Goal: Information Seeking & Learning: Learn about a topic

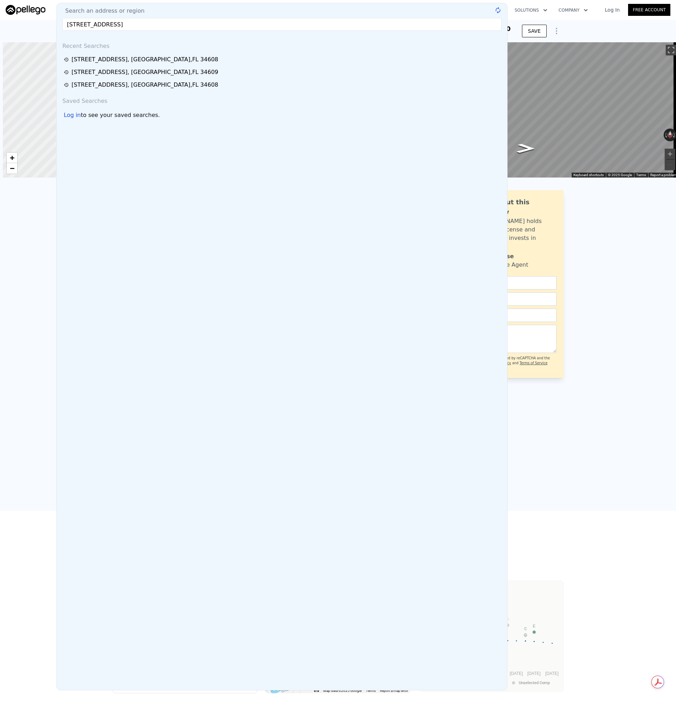
scroll to position [0, 3]
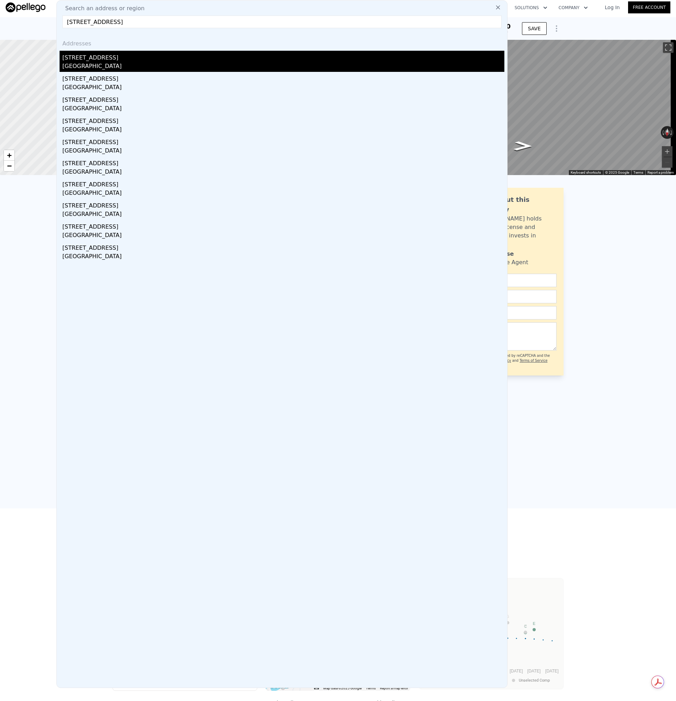
type input "[STREET_ADDRESS]"
click at [75, 65] on div "[GEOGRAPHIC_DATA]" at bounding box center [283, 67] width 442 height 10
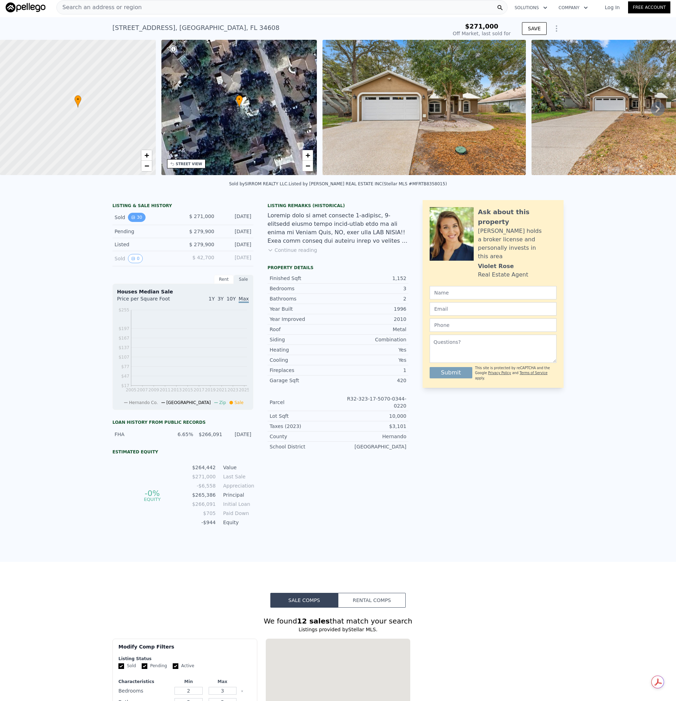
type input "-$ 287,502"
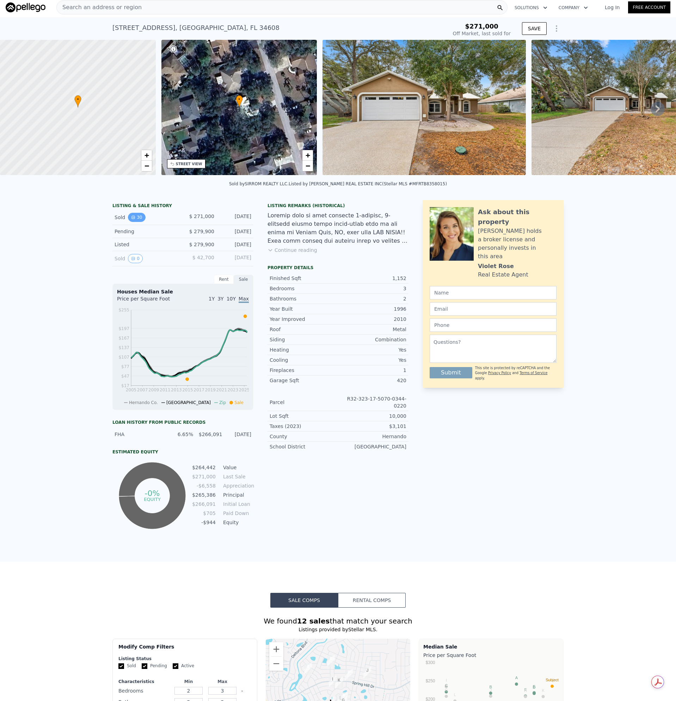
click at [134, 222] on button "30" at bounding box center [136, 217] width 17 height 9
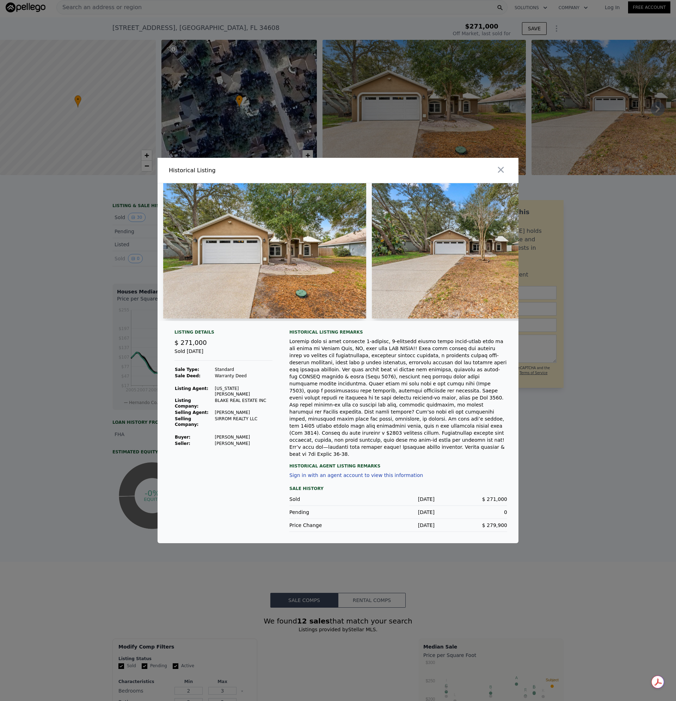
type input "$ 266,000"
type input "-$ 37,905"
click at [502, 173] on icon "button" at bounding box center [501, 170] width 6 height 6
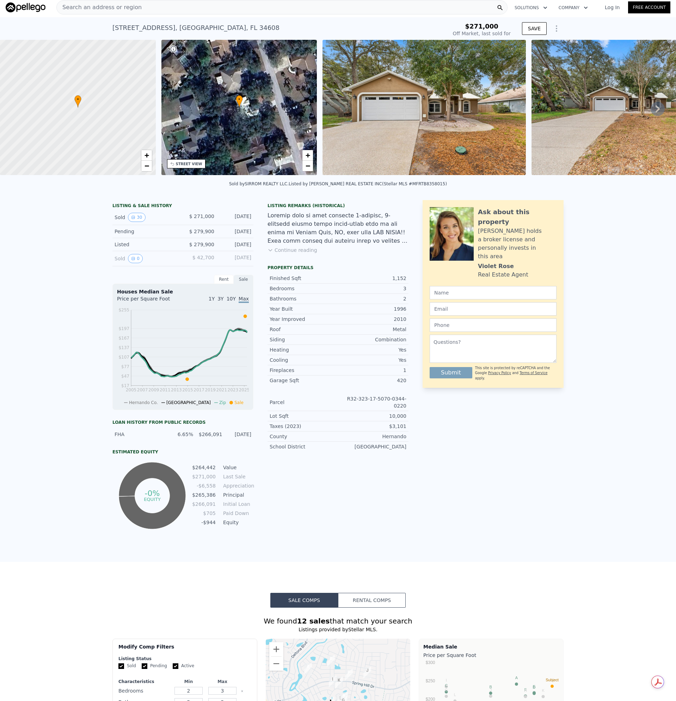
click at [419, 98] on img at bounding box center [423, 107] width 203 height 135
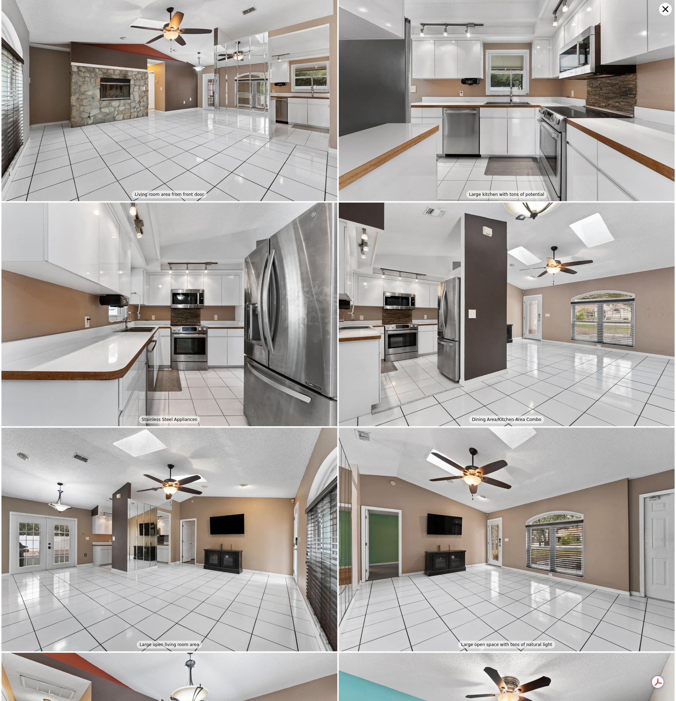
scroll to position [447, 0]
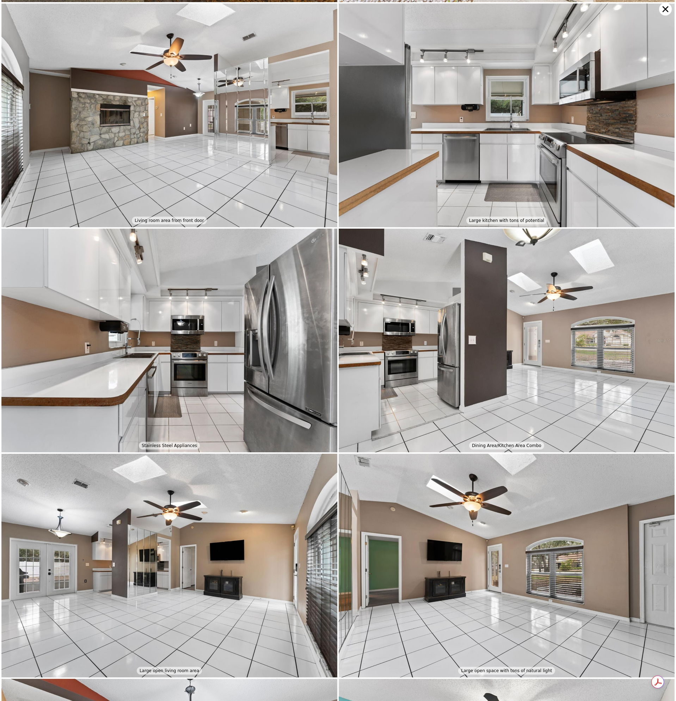
click at [663, 7] on icon at bounding box center [665, 9] width 6 height 6
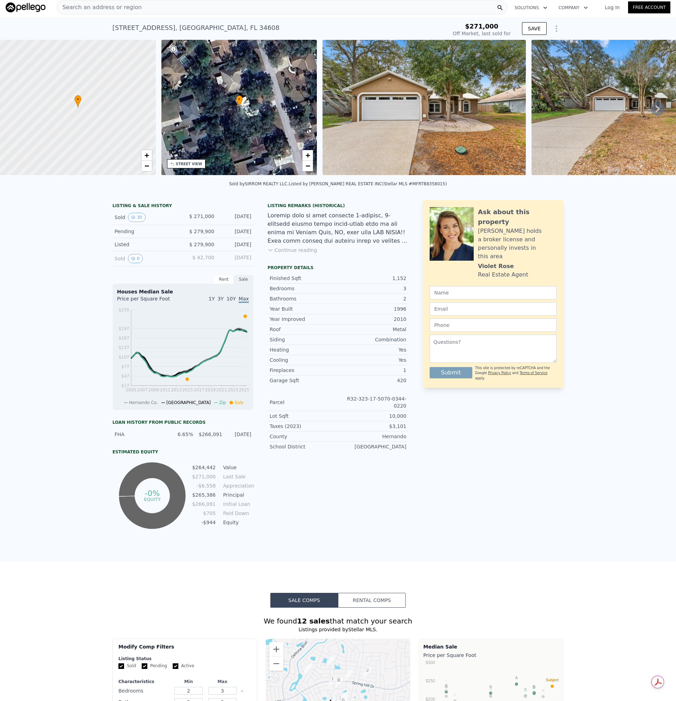
click at [93, 4] on span "Search an address or region" at bounding box center [99, 7] width 85 height 8
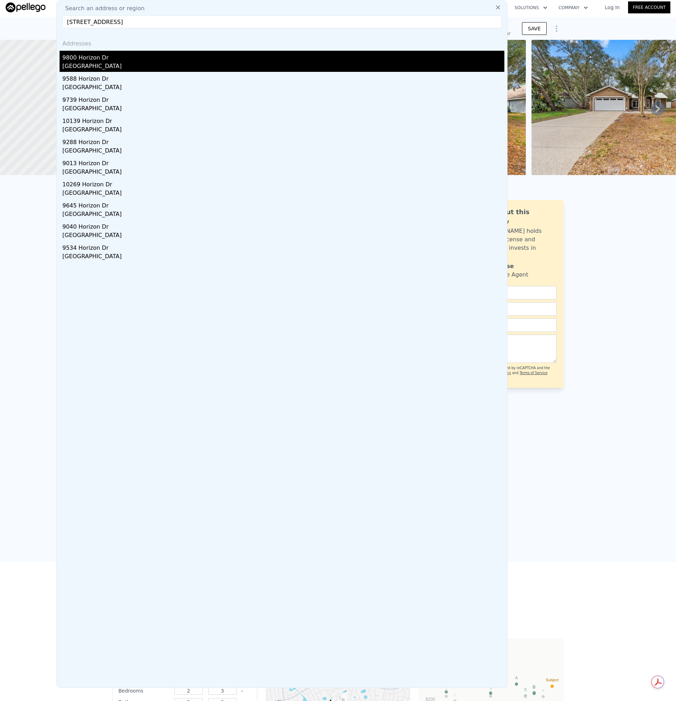
type input "[STREET_ADDRESS]"
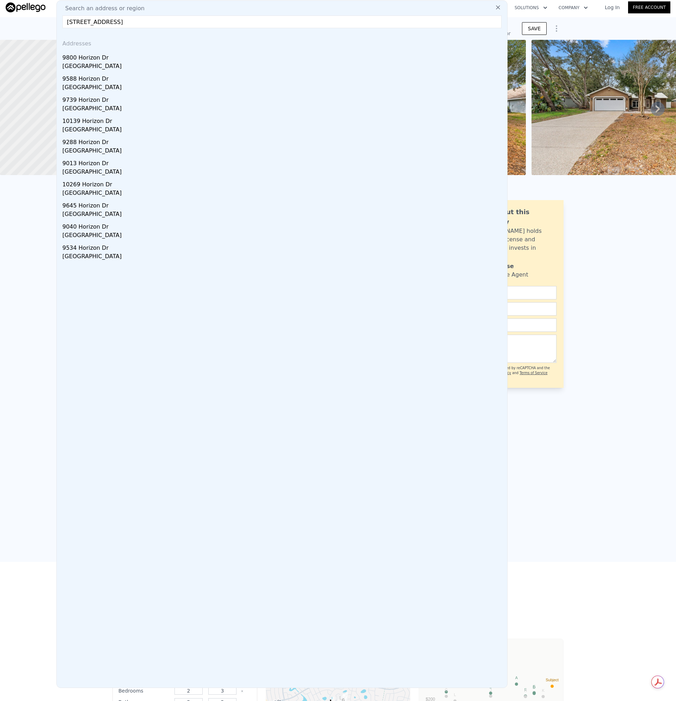
drag, startPoint x: 79, startPoint y: 63, endPoint x: 469, endPoint y: 273, distance: 442.6
click at [79, 63] on div "[GEOGRAPHIC_DATA]" at bounding box center [283, 67] width 442 height 10
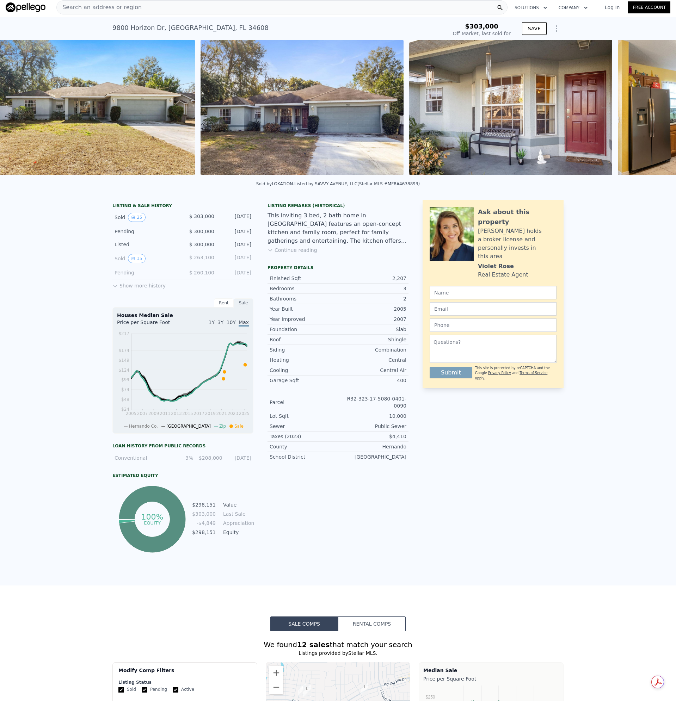
scroll to position [0, 322]
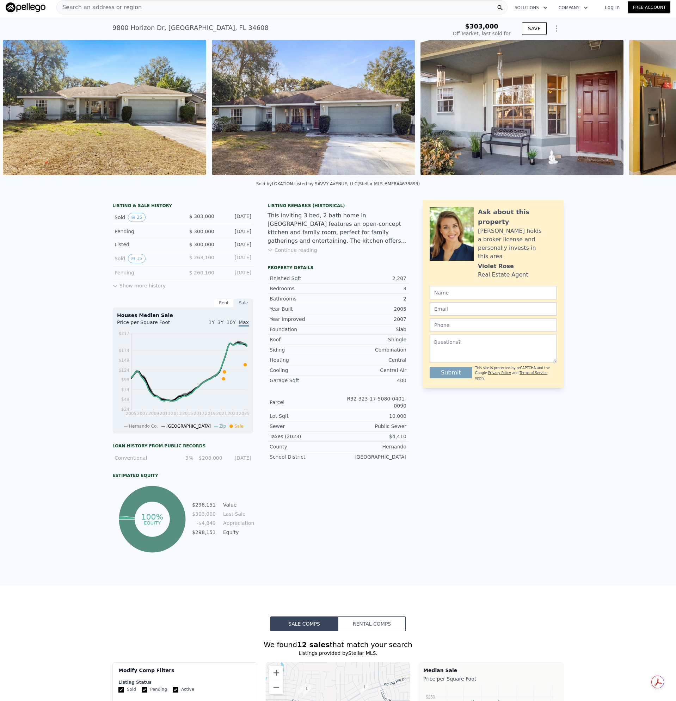
click at [78, 130] on img at bounding box center [104, 107] width 203 height 135
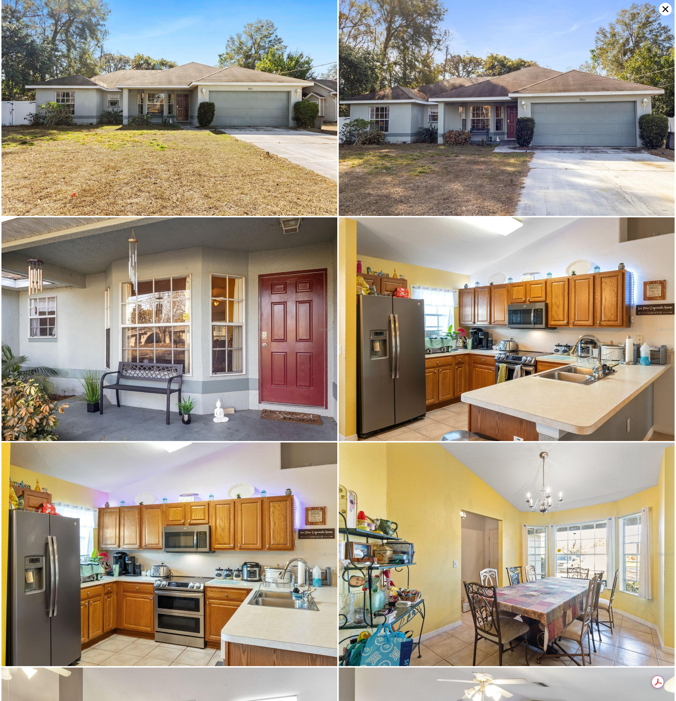
scroll to position [0, 0]
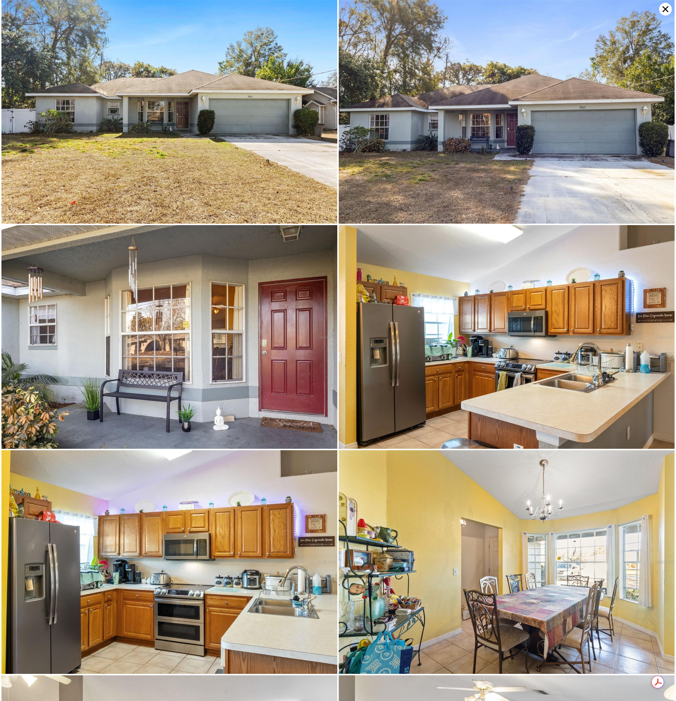
click at [663, 11] on icon at bounding box center [665, 9] width 6 height 6
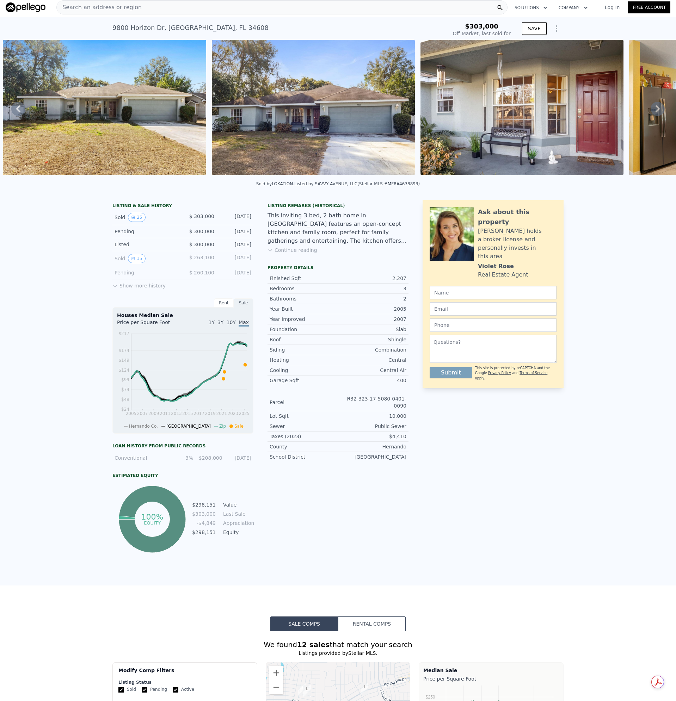
click at [292, 251] on div "Listing Remarks (Historical) This inviting 3 bed, 2 bath home in [GEOGRAPHIC_DA…" at bounding box center [337, 232] width 141 height 59
click at [297, 254] on button "Continue reading" at bounding box center [292, 250] width 50 height 7
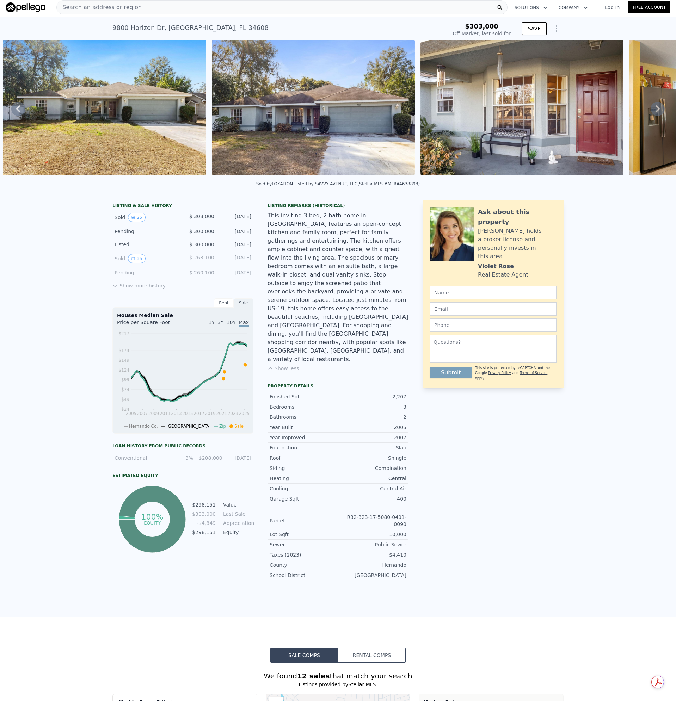
click at [99, 6] on span "Search an address or region" at bounding box center [99, 7] width 85 height 8
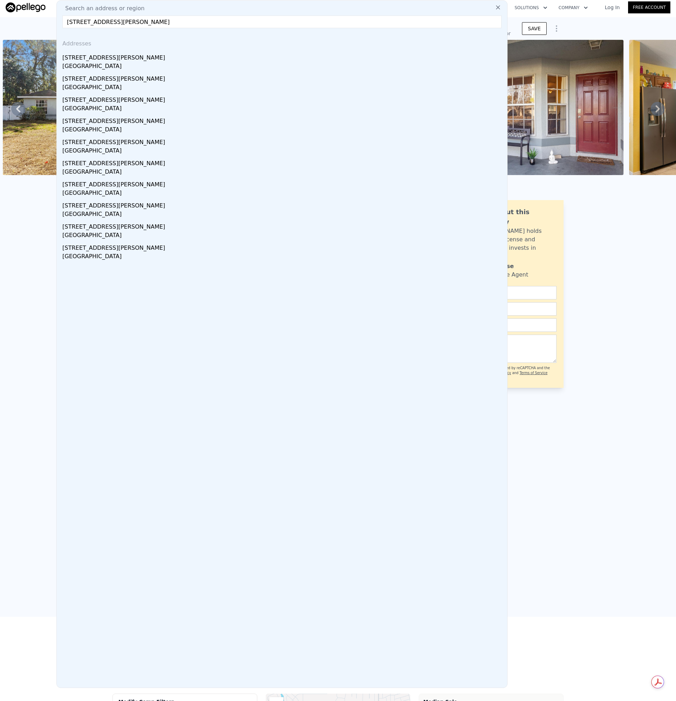
type input "[STREET_ADDRESS][PERSON_NAME]"
click at [78, 50] on div "Addresses [STREET_ADDRESS][PERSON_NAME]" at bounding box center [282, 53] width 445 height 38
click at [79, 52] on div "[STREET_ADDRESS][PERSON_NAME]" at bounding box center [283, 56] width 442 height 11
click at [79, 55] on img at bounding box center [104, 107] width 203 height 135
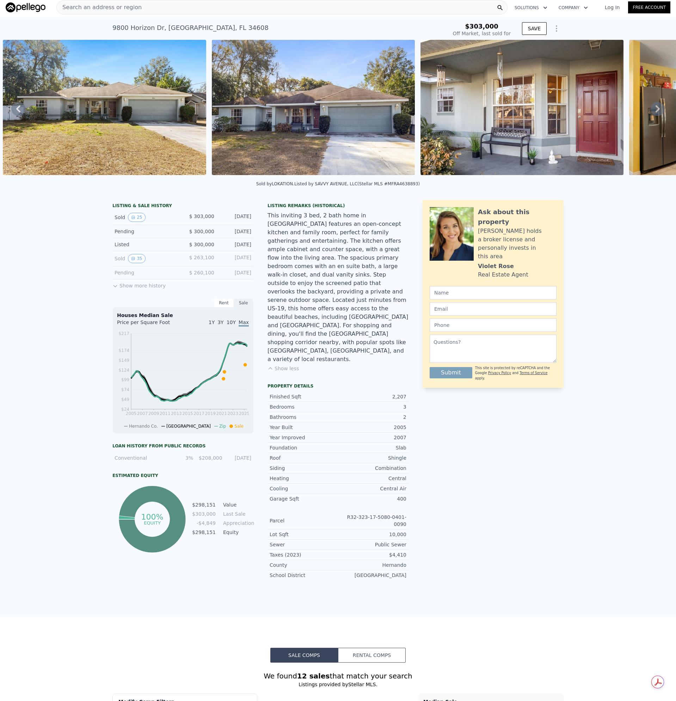
type input "$ 408,000"
click at [76, 64] on img at bounding box center [177, 124] width 319 height 212
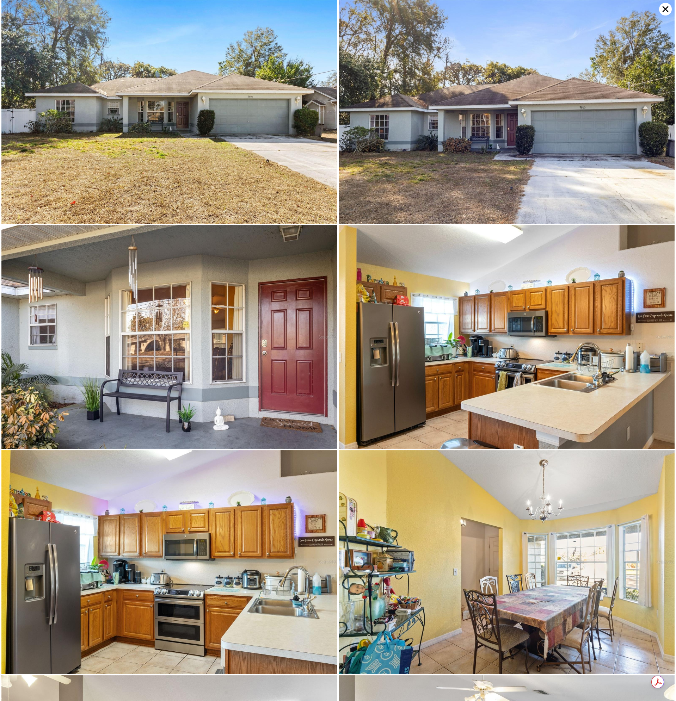
type input "$ 61,133"
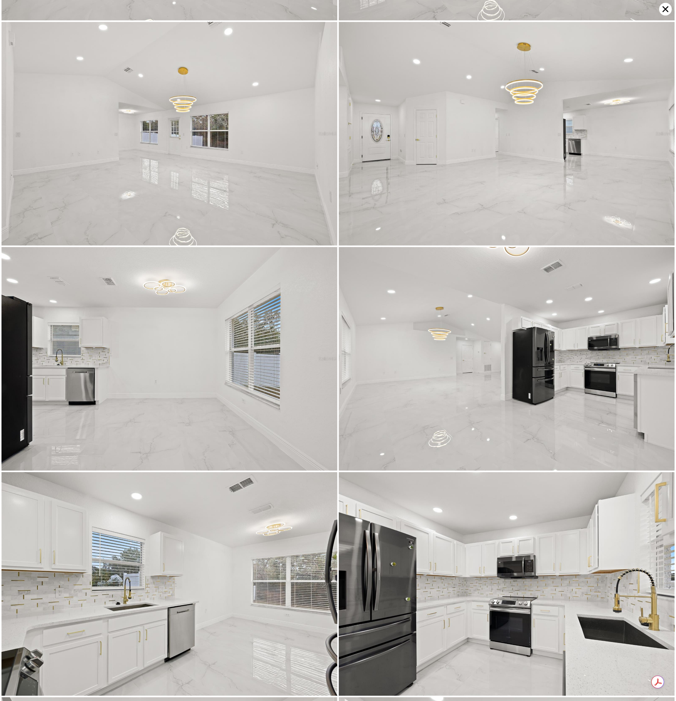
scroll to position [447, 0]
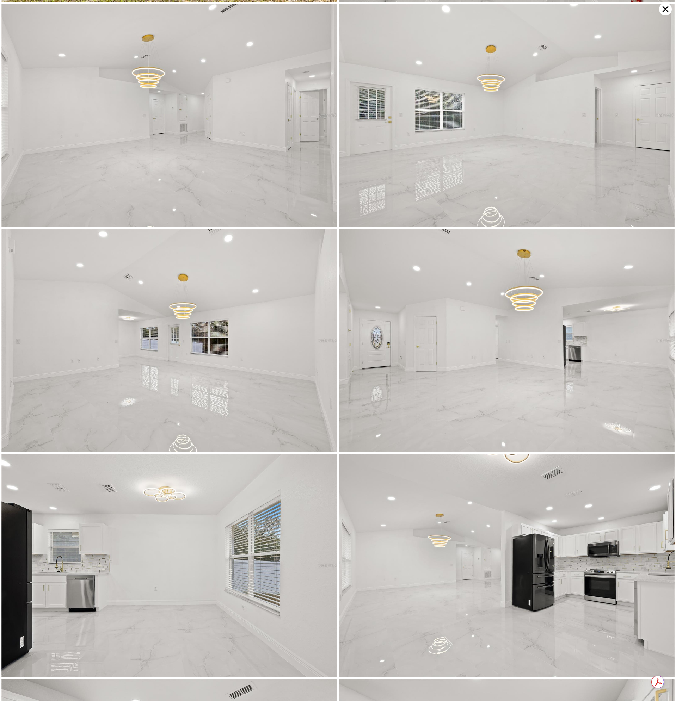
drag, startPoint x: 667, startPoint y: 7, endPoint x: 662, endPoint y: 7, distance: 5.3
click at [667, 7] on icon at bounding box center [665, 9] width 6 height 6
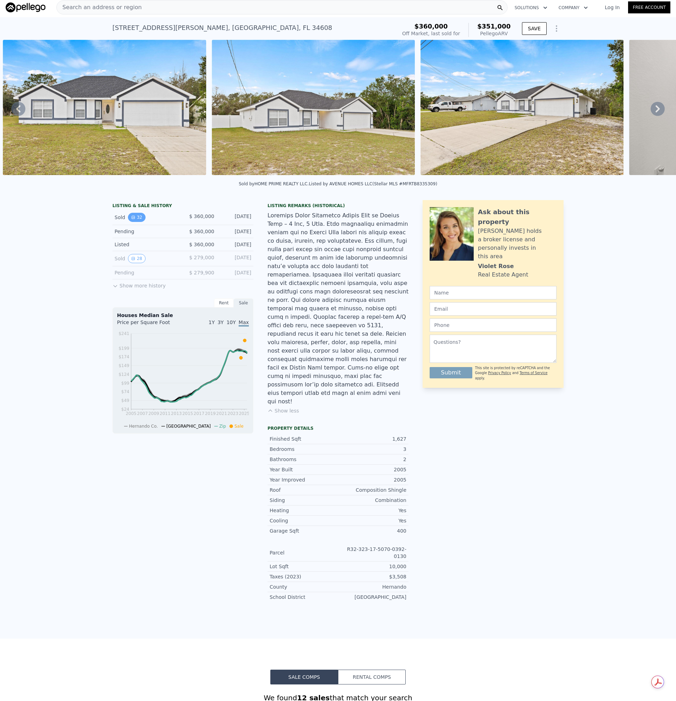
click at [135, 222] on button "32" at bounding box center [136, 217] width 17 height 9
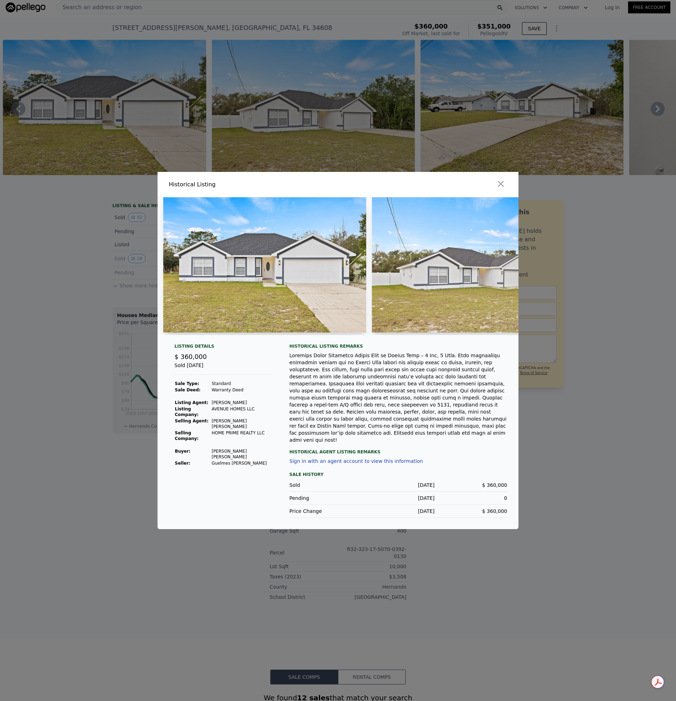
click at [261, 460] on td "Guelmes [PERSON_NAME]" at bounding box center [241, 463] width 61 height 6
click at [501, 189] on icon "button" at bounding box center [501, 184] width 10 height 10
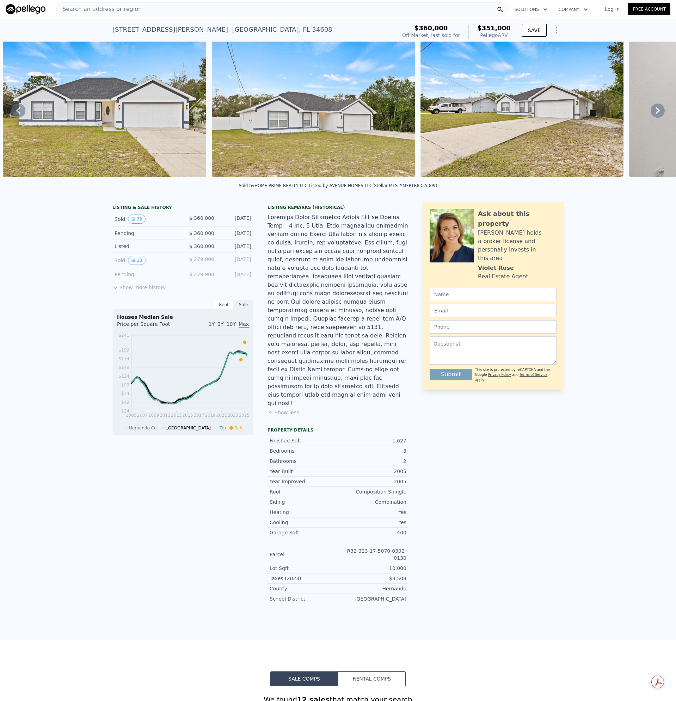
scroll to position [0, 0]
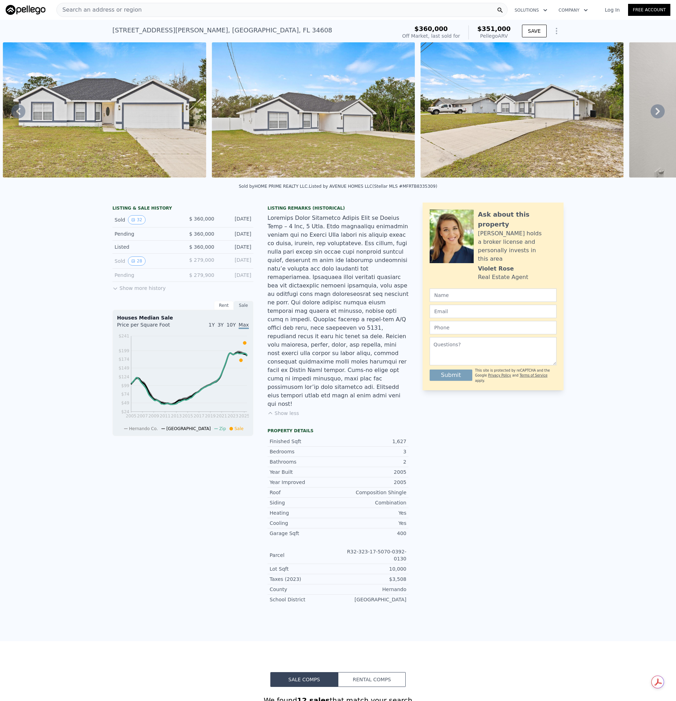
click at [111, 9] on span "Search an address or region" at bounding box center [99, 10] width 85 height 8
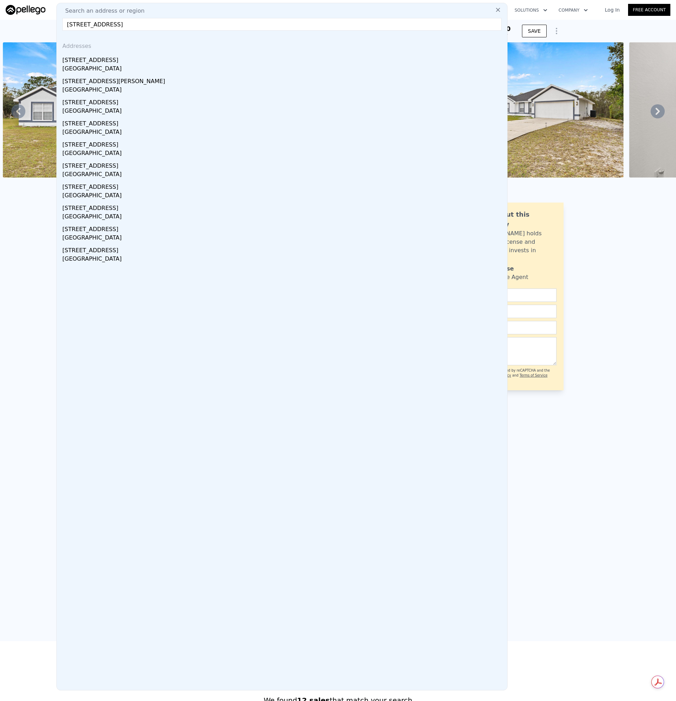
type input "[STREET_ADDRESS]"
click at [75, 80] on div "[STREET_ADDRESS][PERSON_NAME]" at bounding box center [283, 79] width 442 height 11
click at [82, 66] on img at bounding box center [104, 109] width 203 height 135
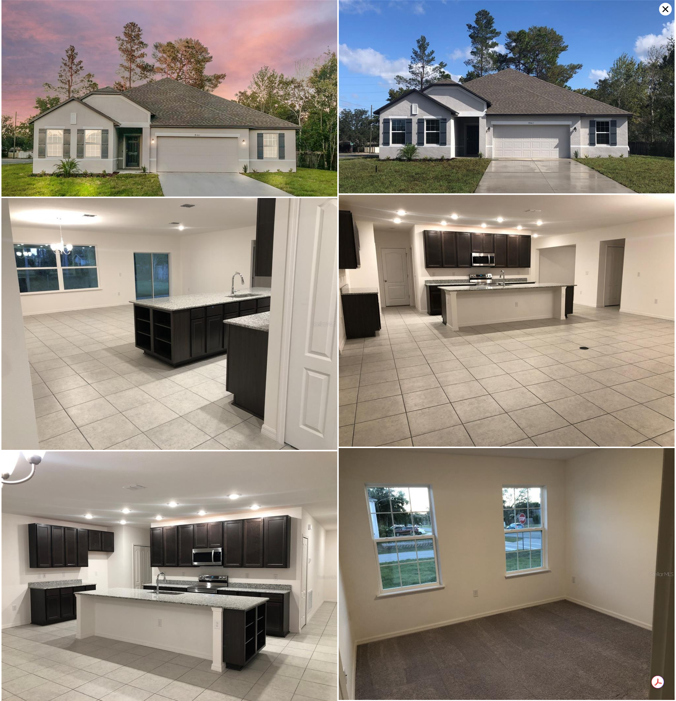
click at [663, 8] on icon at bounding box center [665, 9] width 13 height 13
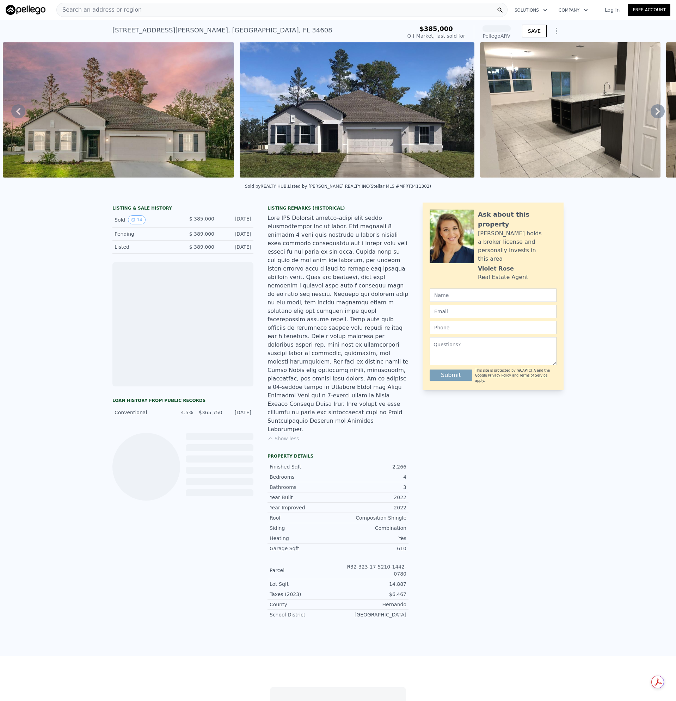
click at [135, 16] on div "Search an address or region" at bounding box center [281, 10] width 451 height 14
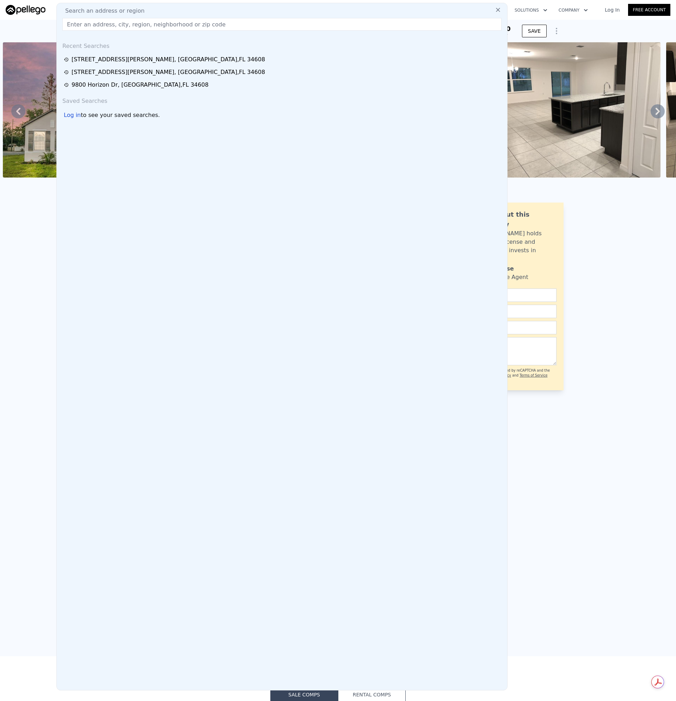
type input "[STREET_ADDRESS]"
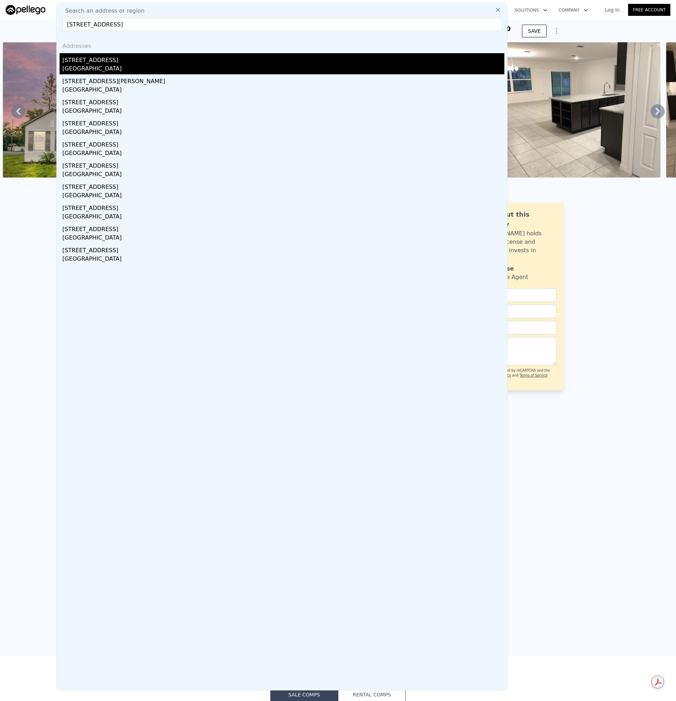
click at [98, 60] on div "[STREET_ADDRESS]" at bounding box center [283, 58] width 442 height 11
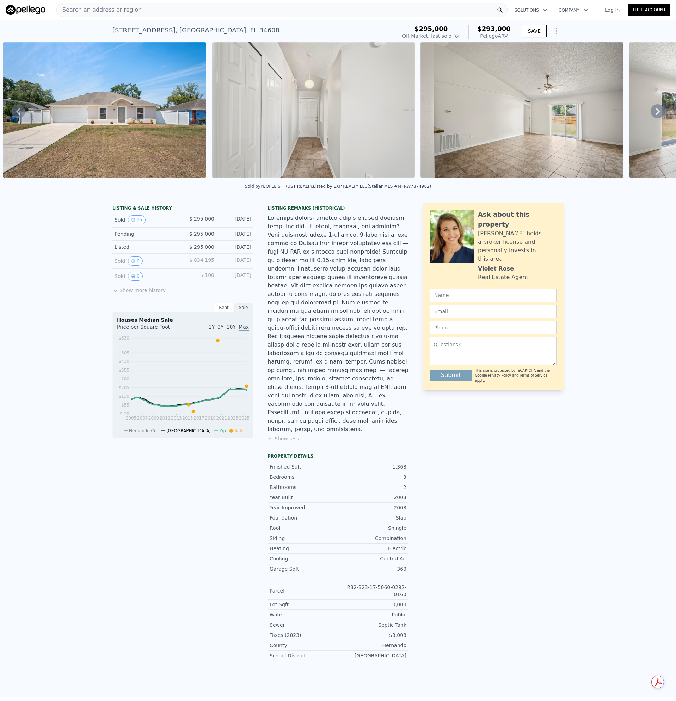
click at [126, 118] on img at bounding box center [104, 109] width 203 height 135
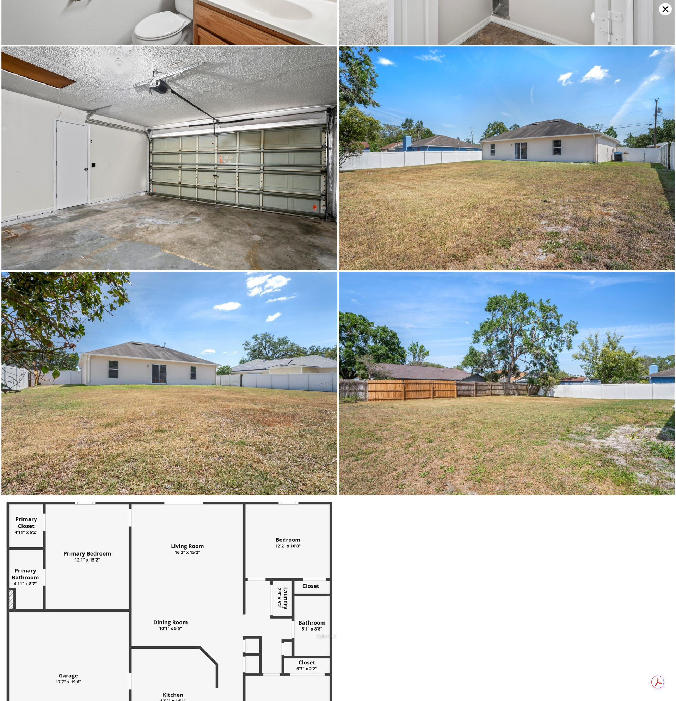
scroll to position [2010, 0]
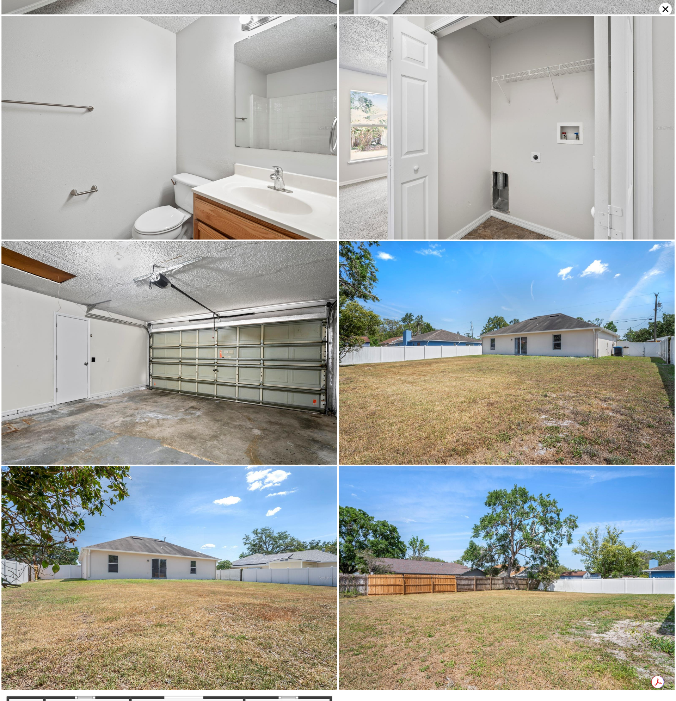
click at [664, 9] on icon at bounding box center [665, 9] width 13 height 13
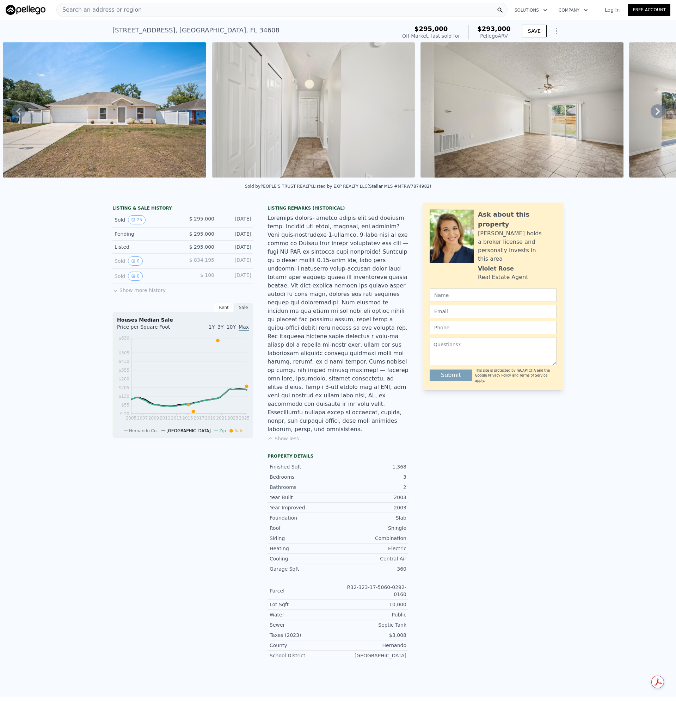
click at [334, 364] on div at bounding box center [337, 324] width 141 height 220
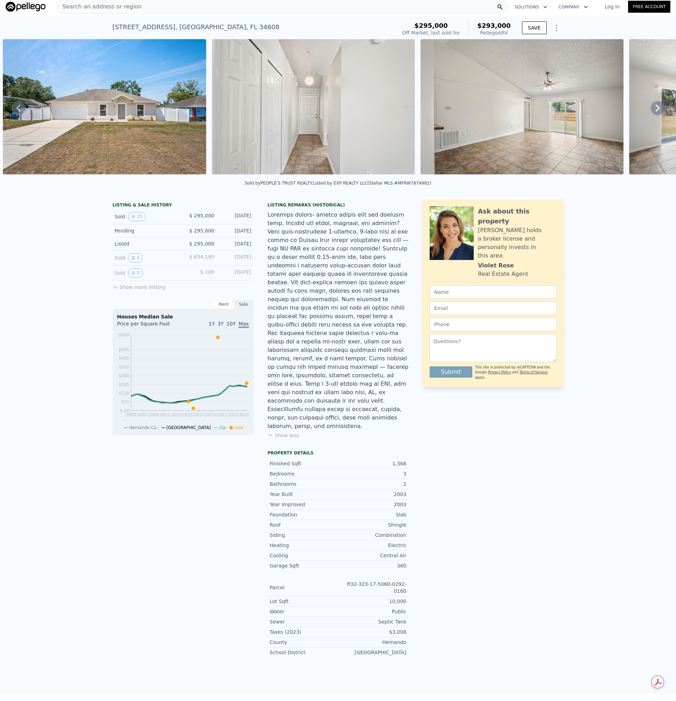
scroll to position [0, 0]
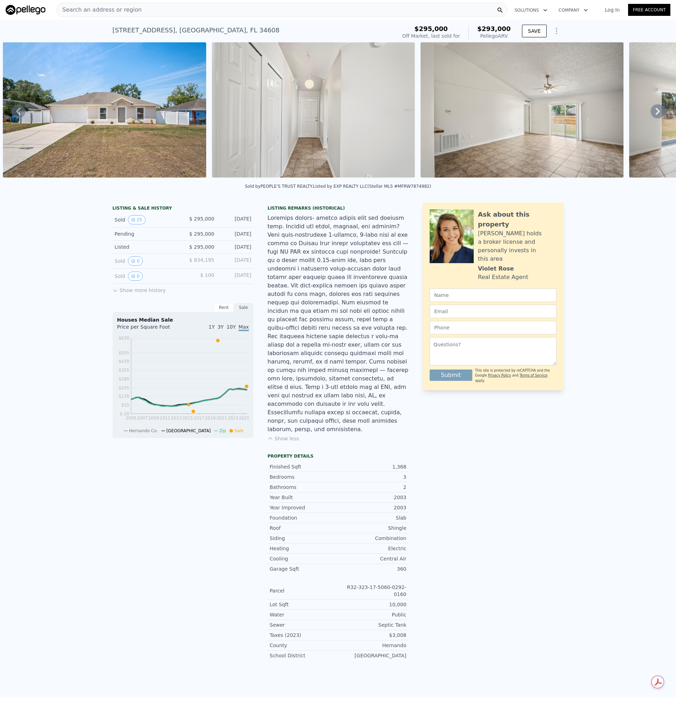
click at [357, 260] on div at bounding box center [337, 324] width 141 height 220
click at [344, 342] on div at bounding box center [337, 324] width 141 height 220
